Goal: Task Accomplishment & Management: Manage account settings

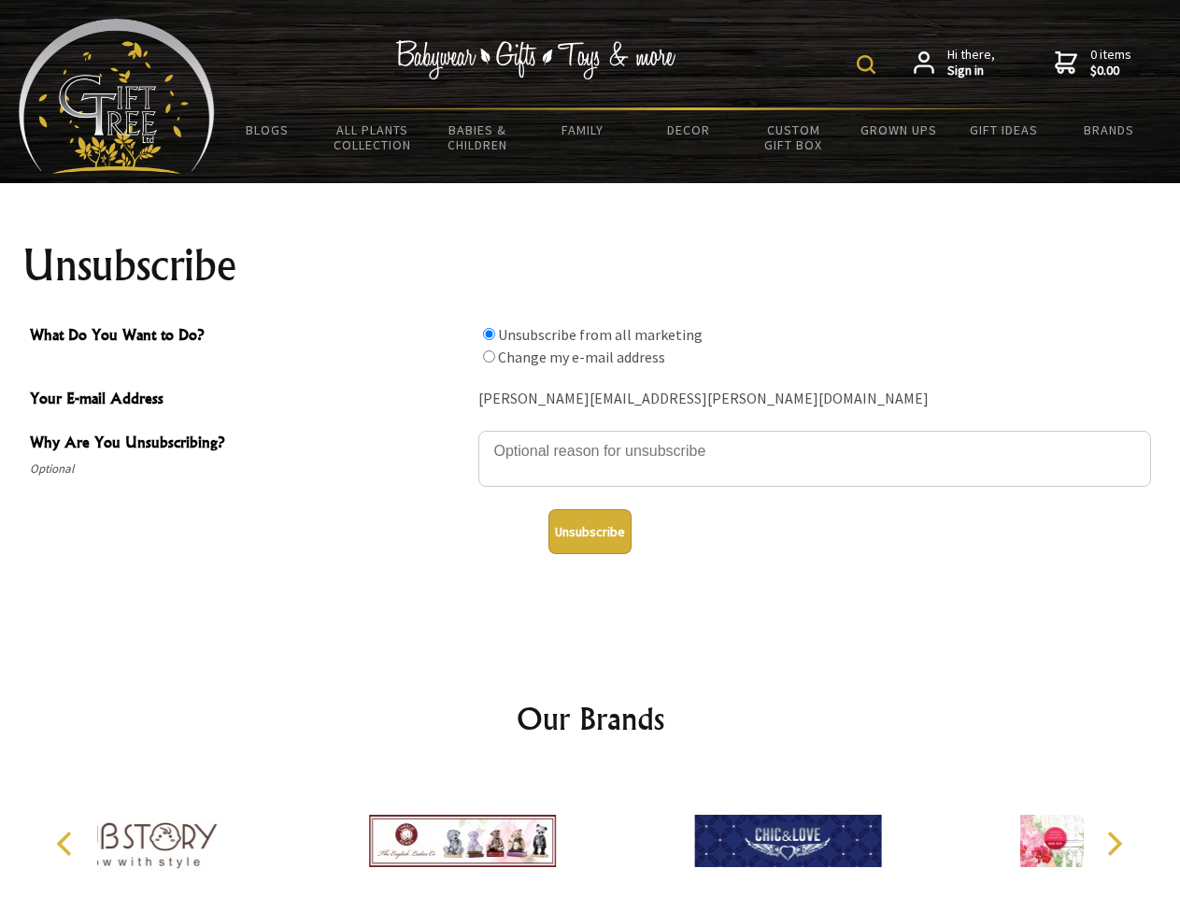
click at [869, 64] on img at bounding box center [865, 64] width 19 height 19
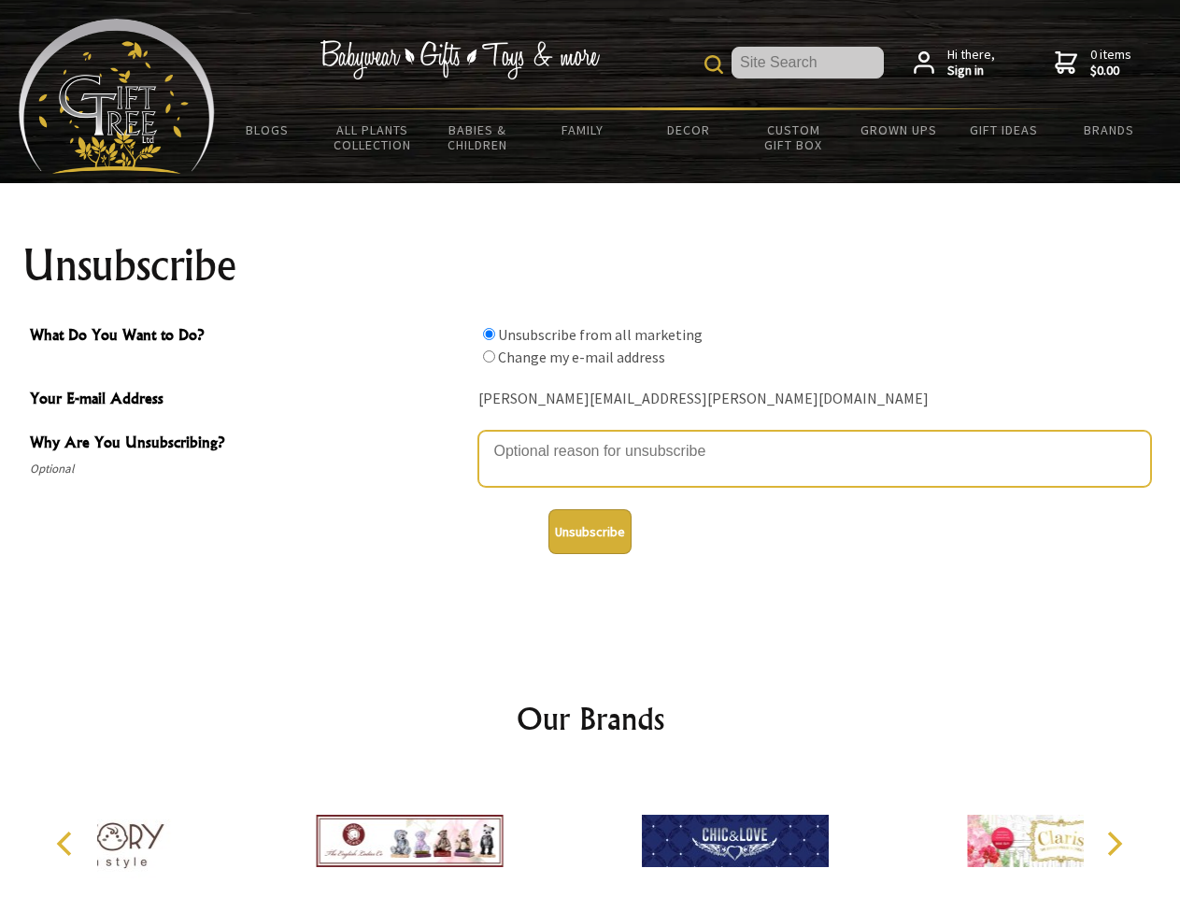
click at [590, 437] on textarea "Why Are You Unsubscribing?" at bounding box center [814, 459] width 672 height 56
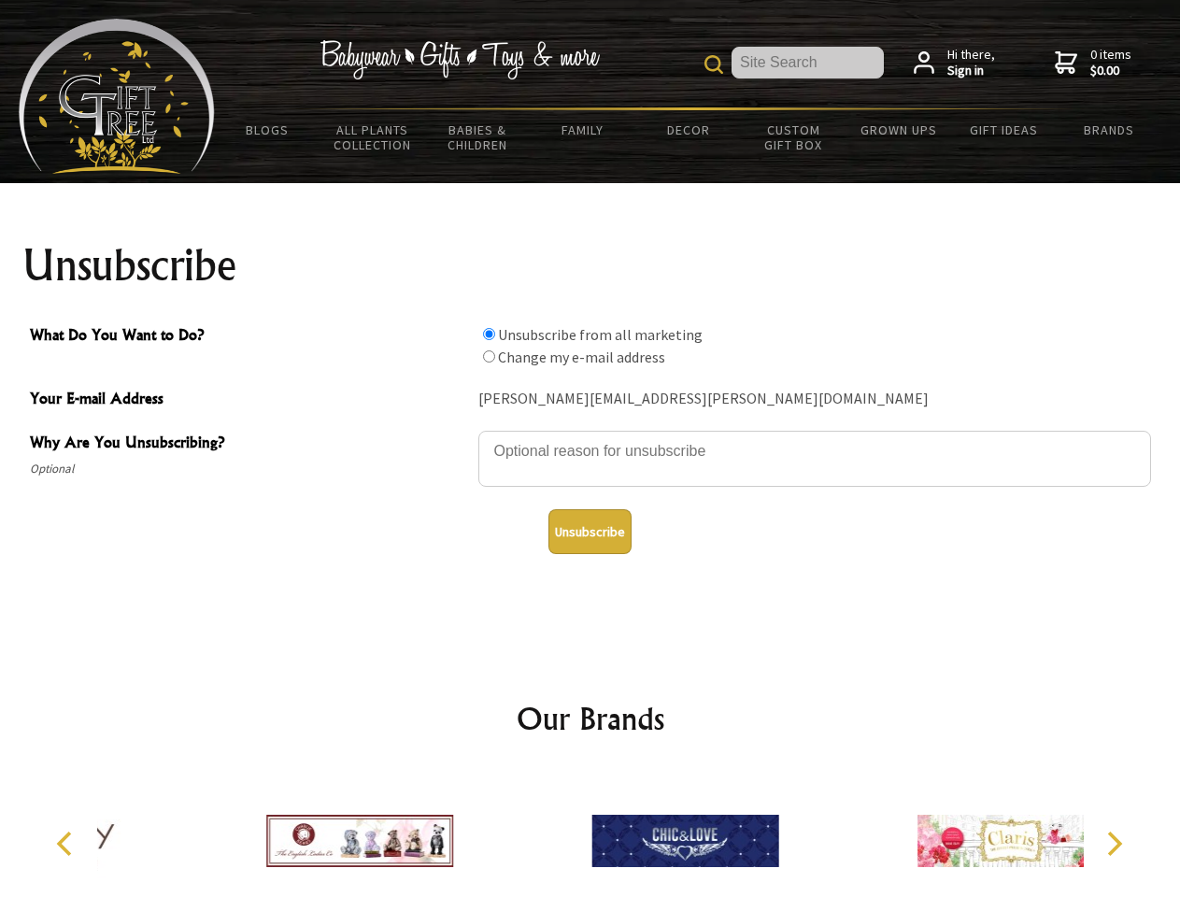
click at [488, 333] on input "What Do You Want to Do?" at bounding box center [489, 334] width 12 height 12
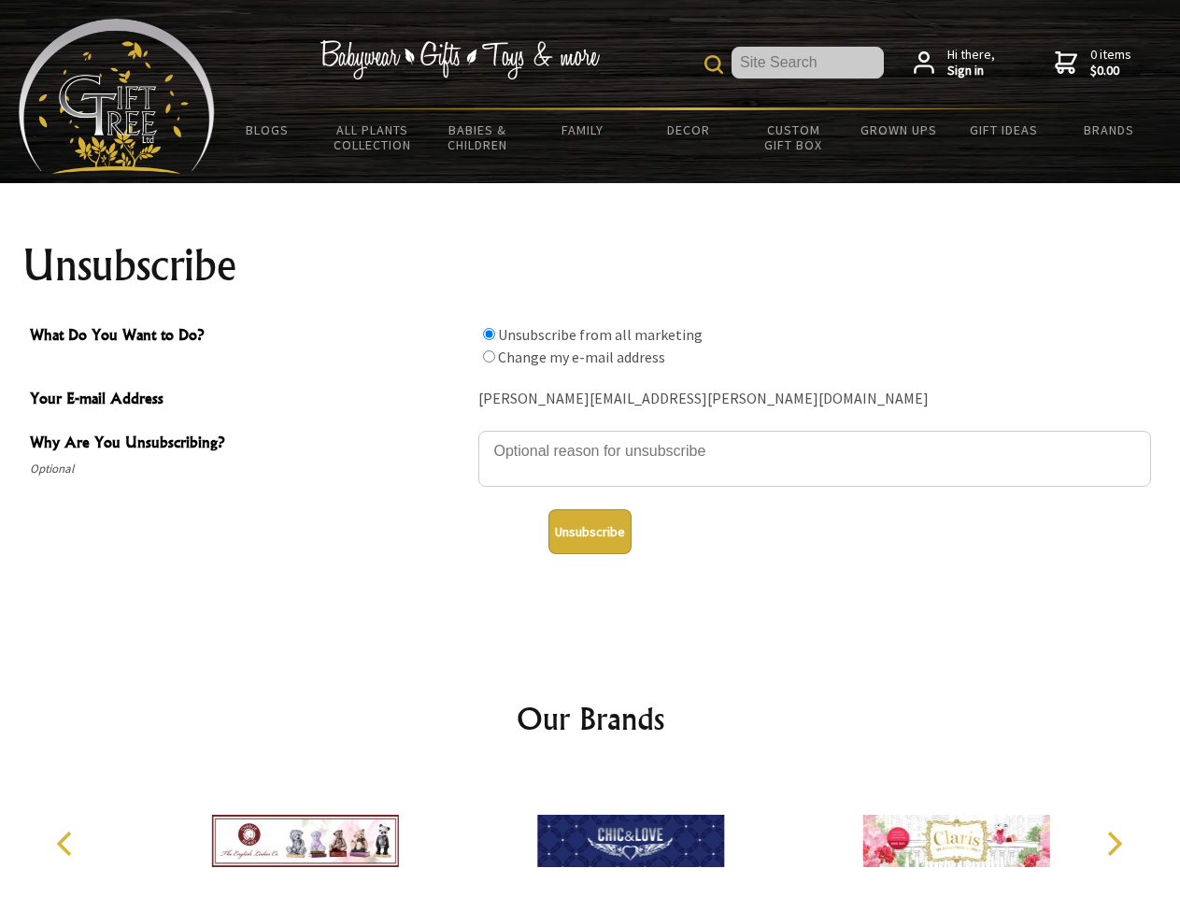
click at [488, 356] on input "What Do You Want to Do?" at bounding box center [489, 356] width 12 height 12
radio input "true"
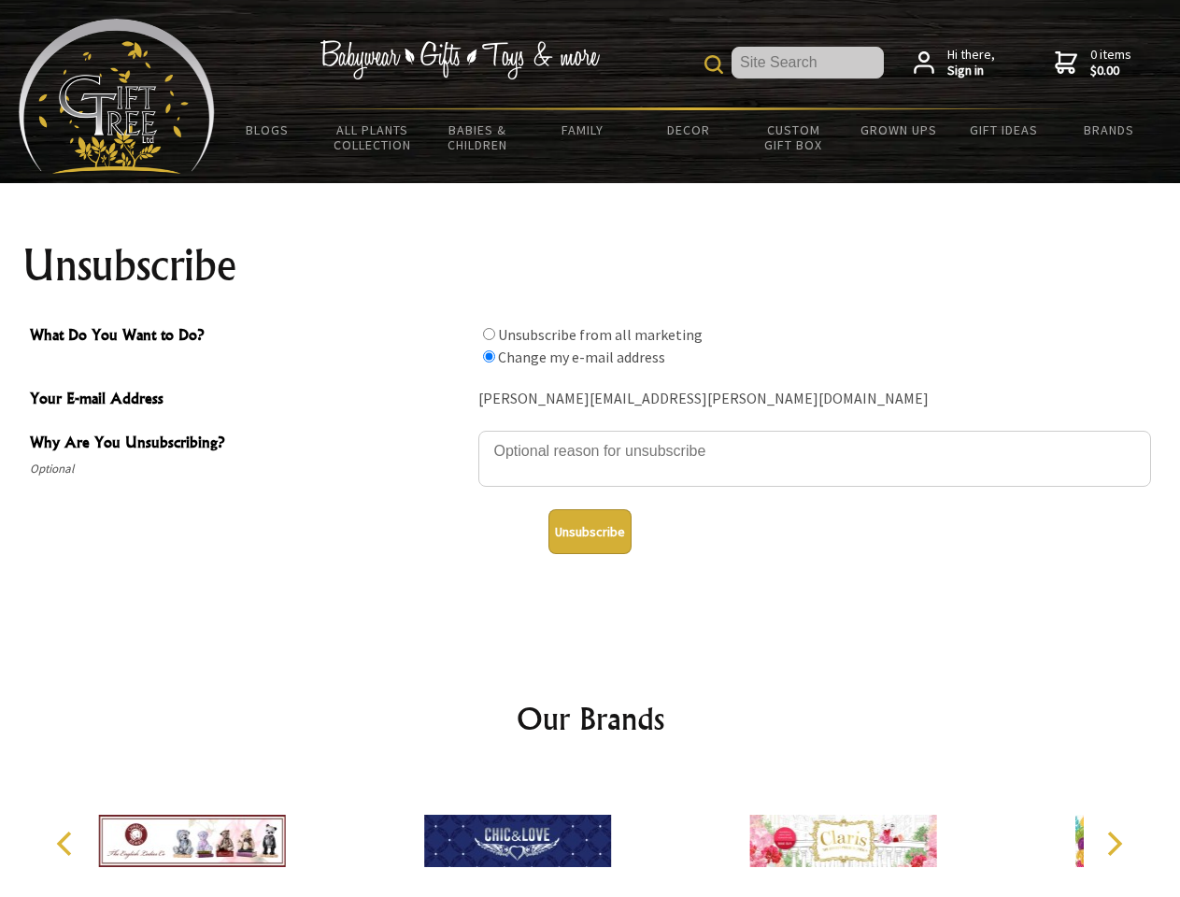
click at [589, 531] on button "Unsubscribe" at bounding box center [589, 531] width 83 height 45
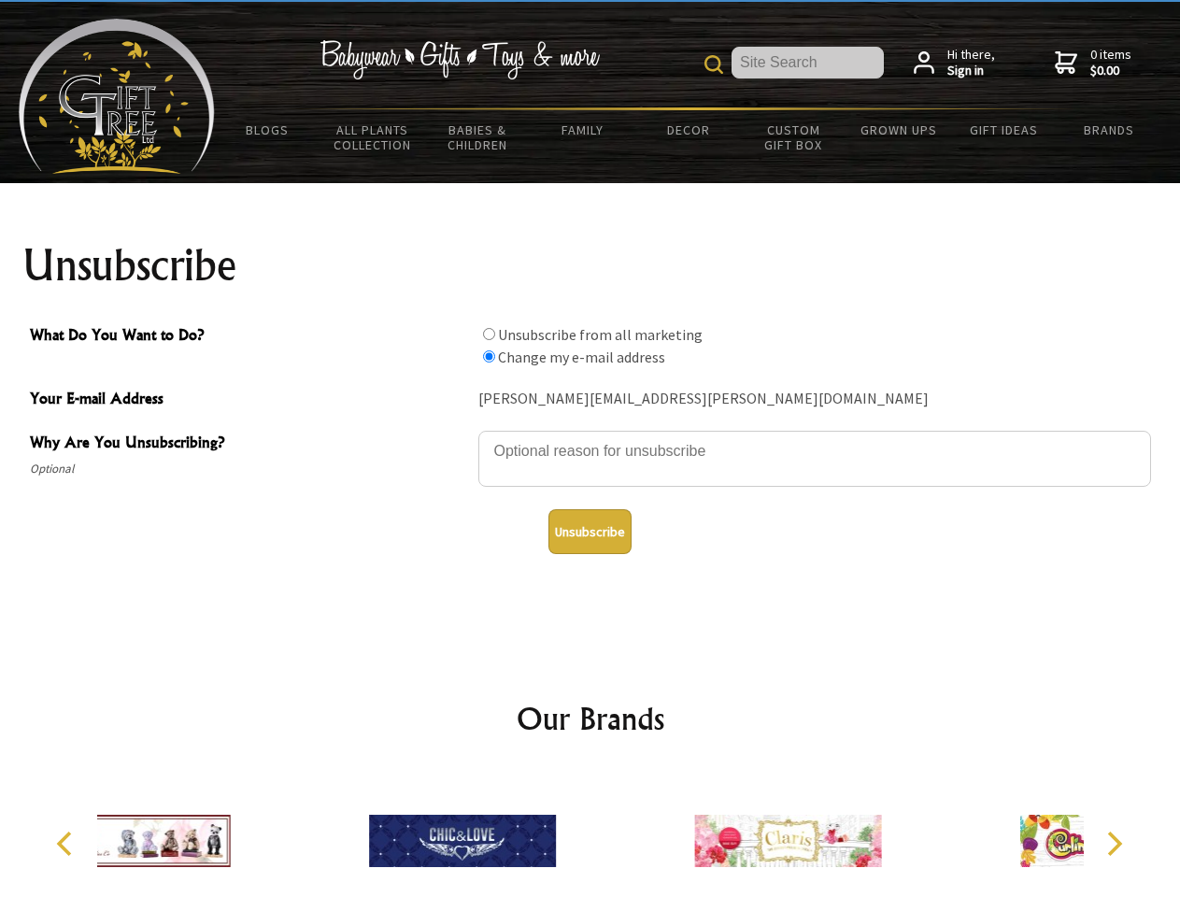
click at [590, 833] on div at bounding box center [462, 844] width 325 height 146
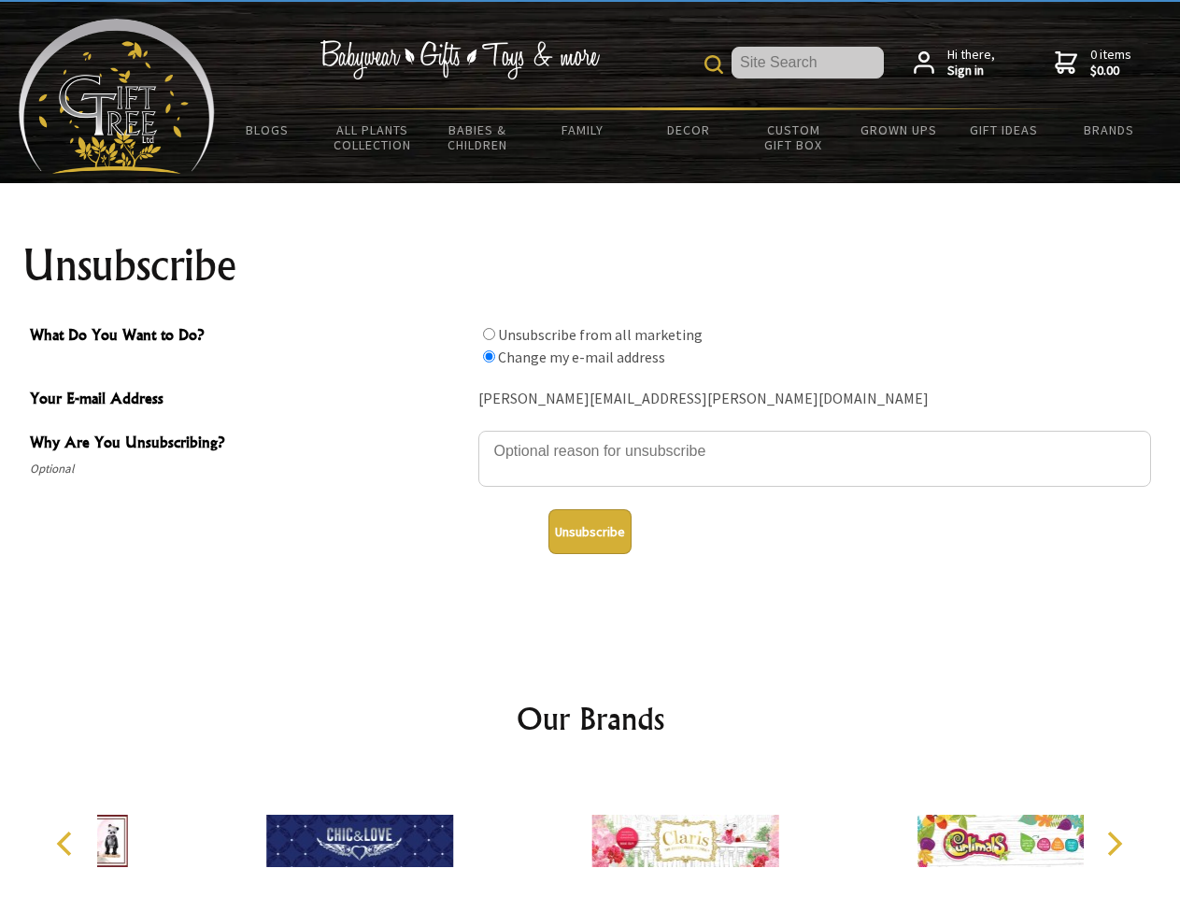
click at [67, 843] on icon "Previous" at bounding box center [66, 843] width 24 height 24
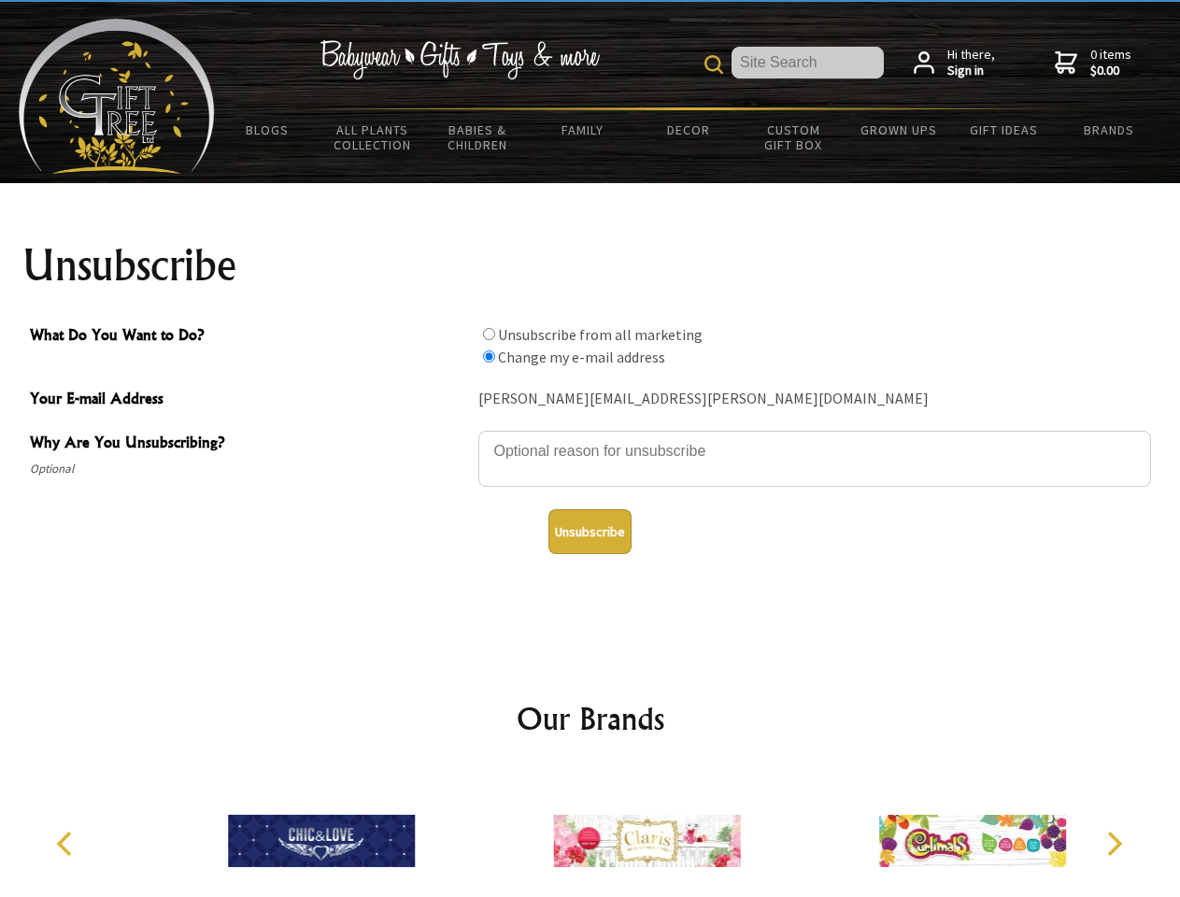
click at [1113, 843] on icon "Next" at bounding box center [1112, 843] width 24 height 24
